Goal: Find specific page/section: Find specific page/section

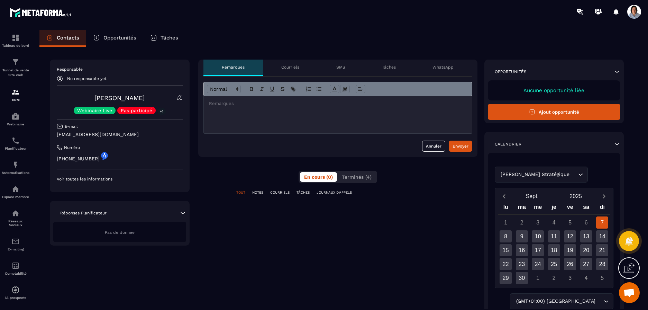
scroll to position [27, 0]
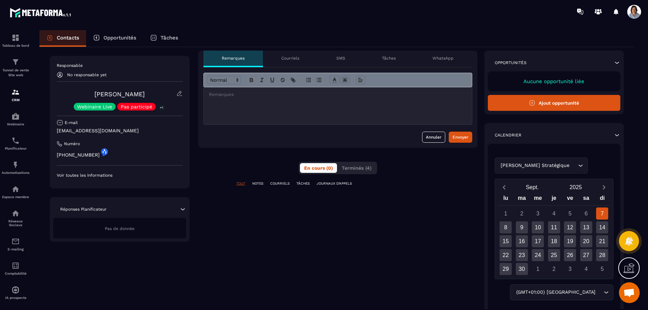
click at [261, 183] on p "NOTES" at bounding box center [257, 183] width 11 height 5
click at [348, 169] on span "Terminés (4)" at bounding box center [357, 168] width 30 height 6
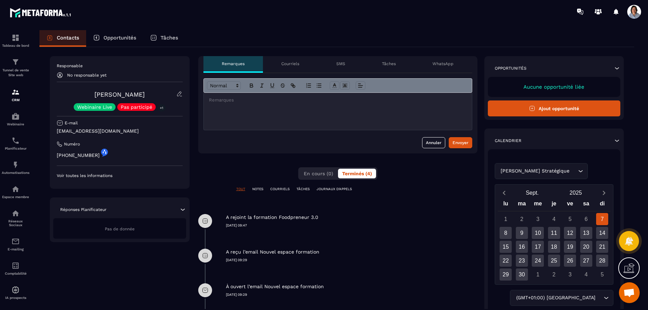
scroll to position [100, 0]
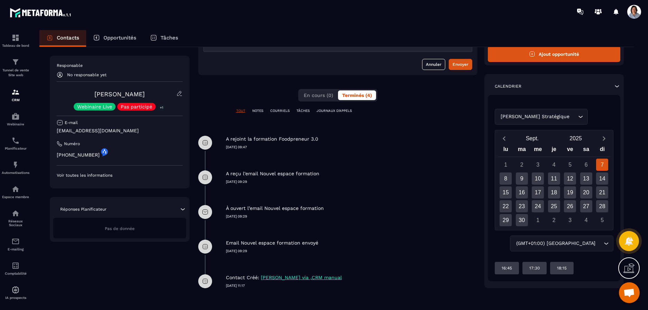
click at [182, 209] on icon at bounding box center [182, 209] width 7 height 7
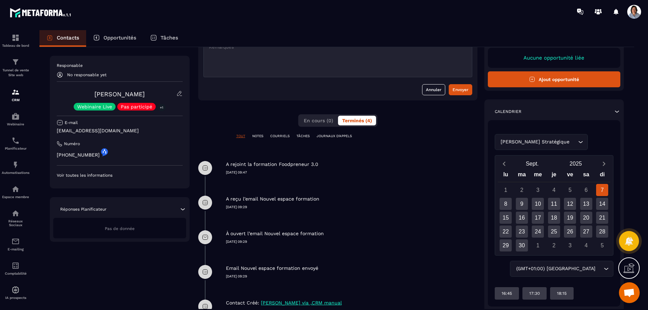
scroll to position [74, 0]
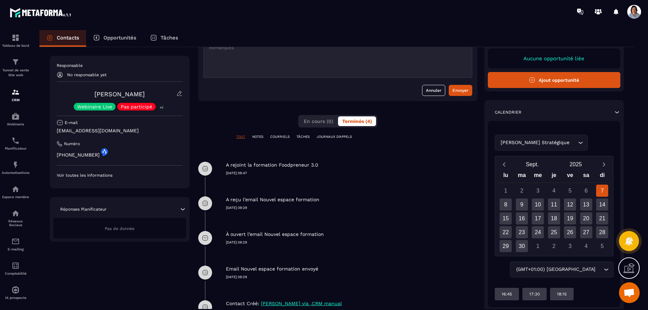
click at [108, 174] on p "Voir toutes les informations" at bounding box center [120, 175] width 126 height 6
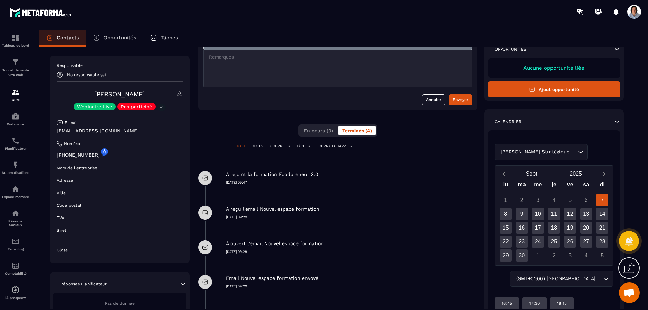
scroll to position [0, 0]
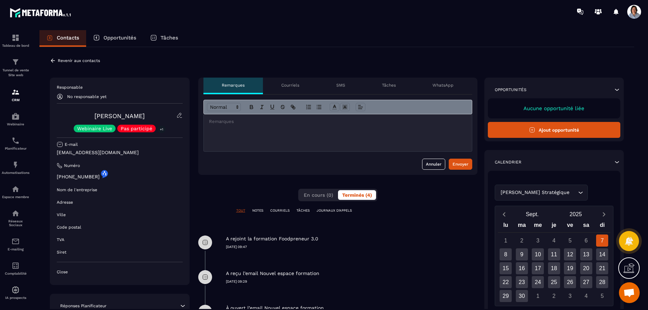
click at [54, 58] on icon at bounding box center [53, 60] width 6 height 6
